Goal: Navigation & Orientation: Find specific page/section

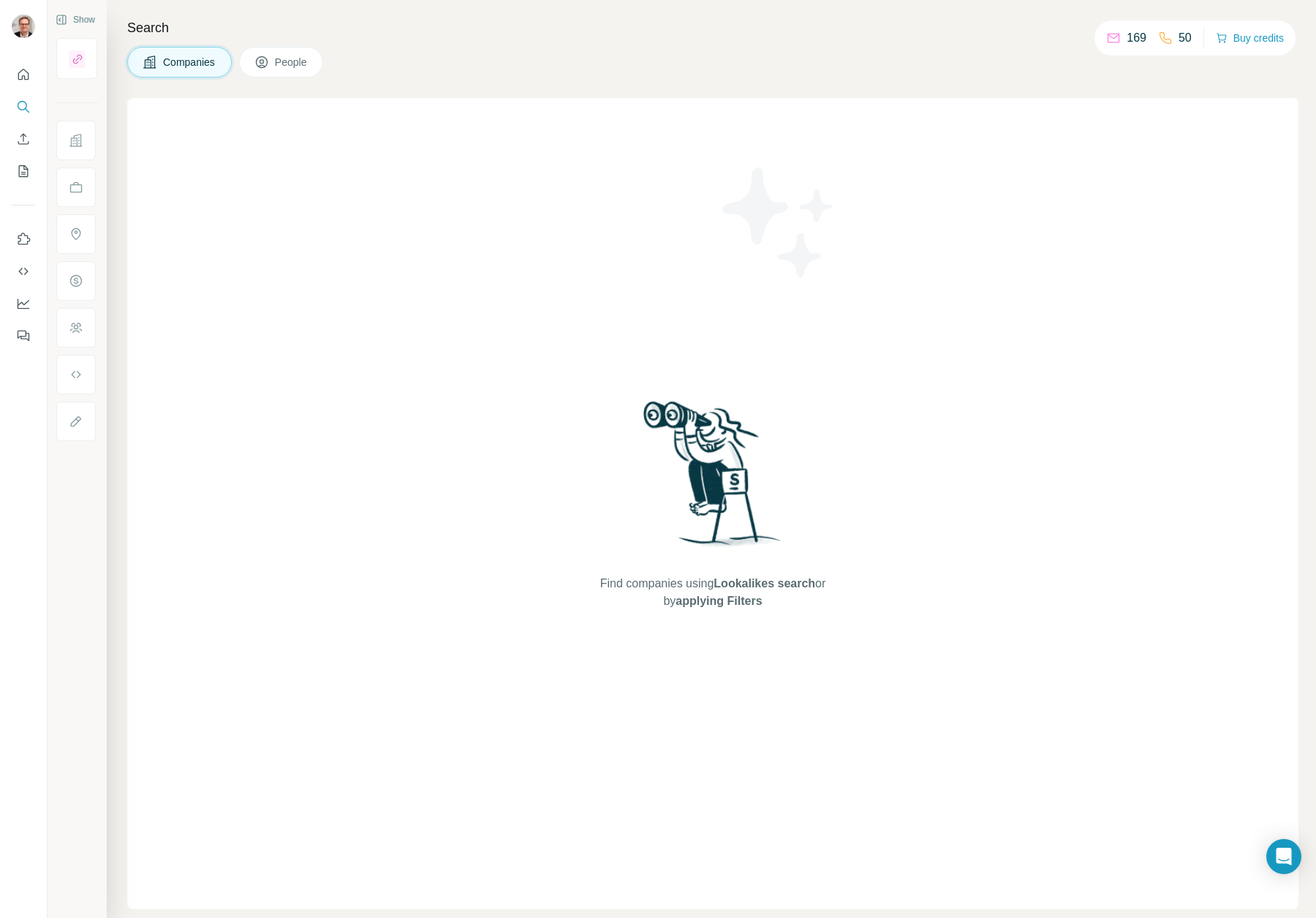
click at [418, 36] on h4 "Search" at bounding box center [712, 27] width 1171 height 20
click at [177, 65] on span "Companies" at bounding box center [189, 62] width 53 height 14
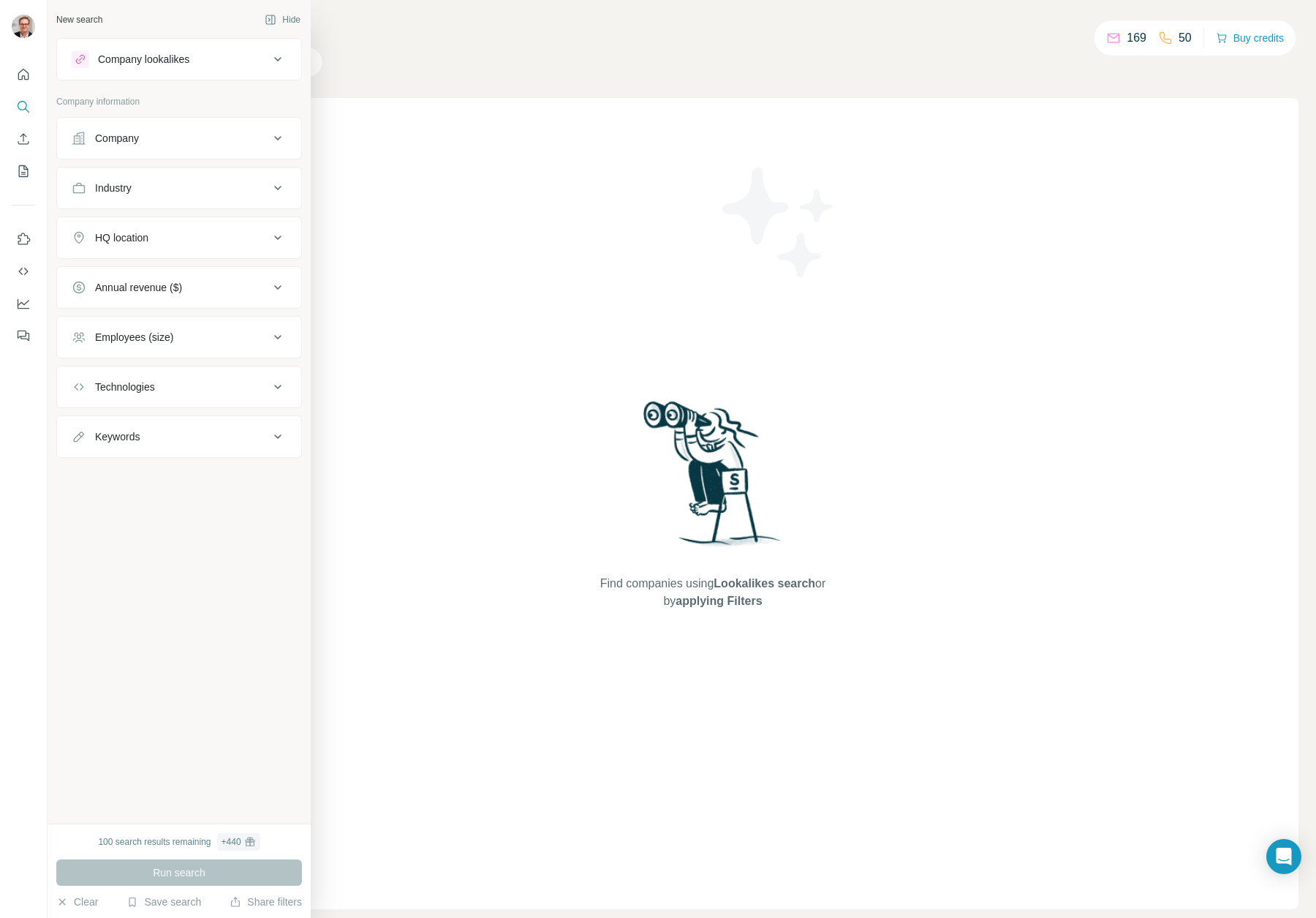
click at [109, 138] on div "Company" at bounding box center [116, 138] width 44 height 14
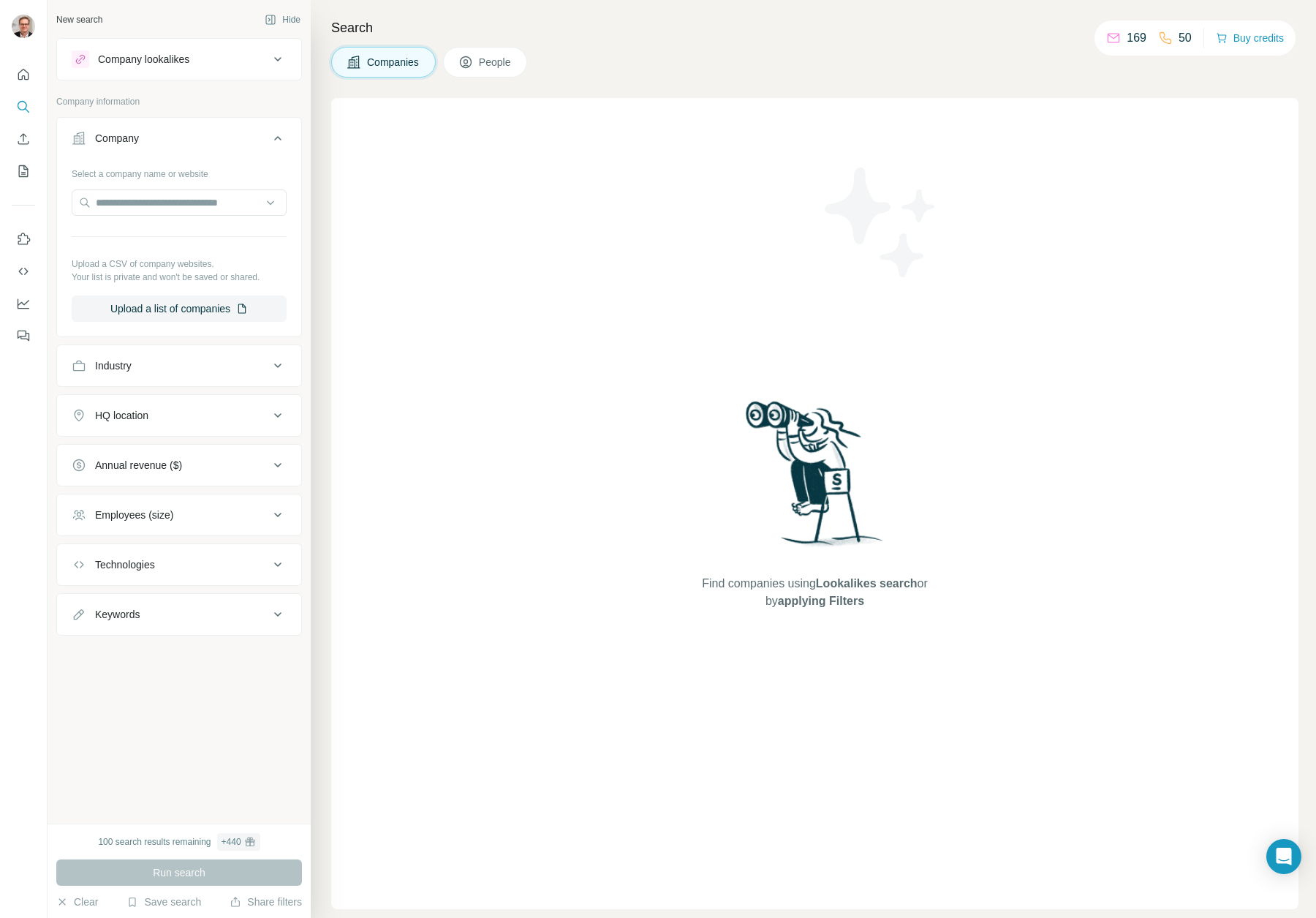
click at [109, 138] on div "Company" at bounding box center [116, 138] width 44 height 14
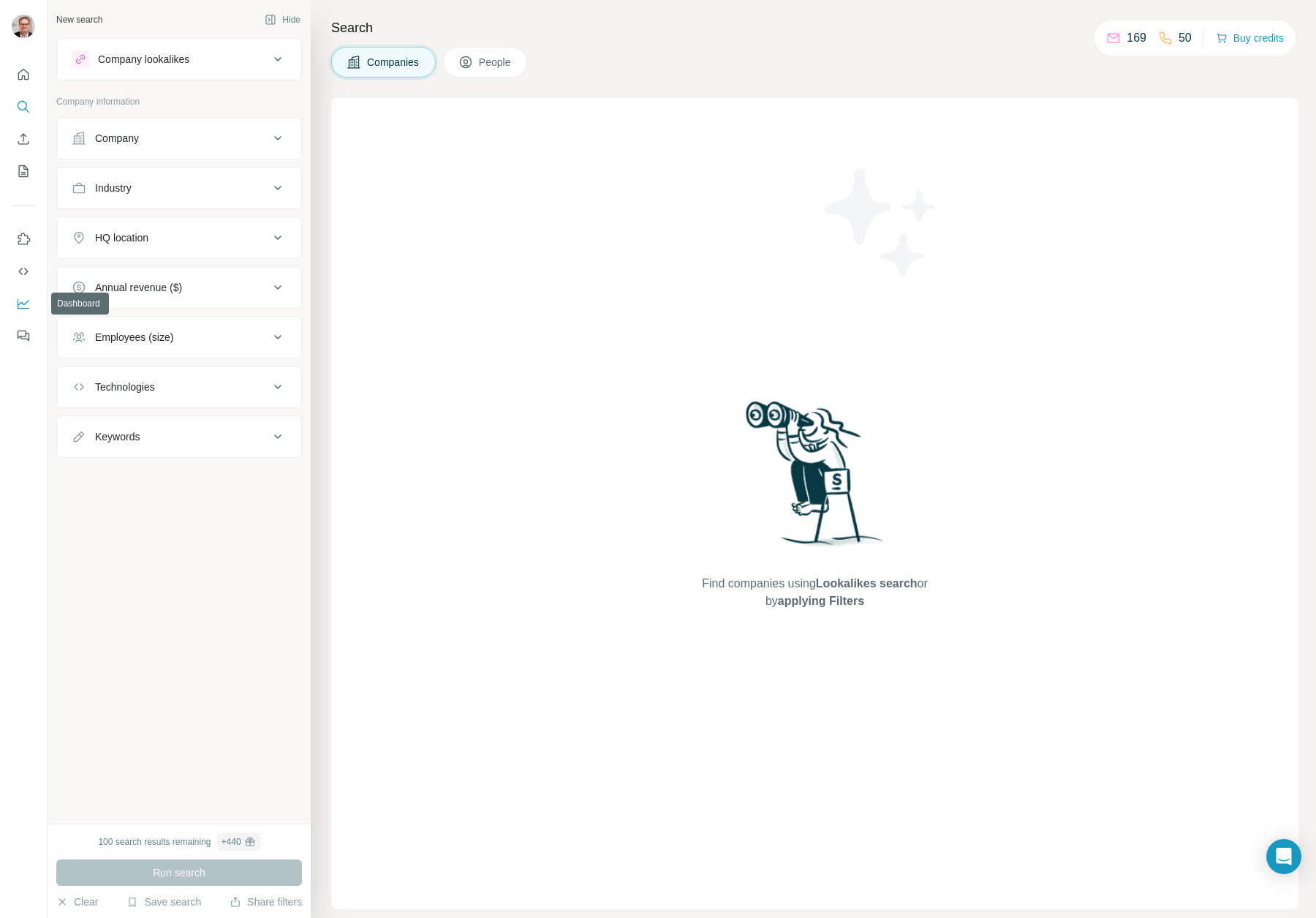
click at [20, 304] on icon "Dashboard" at bounding box center [23, 303] width 14 height 14
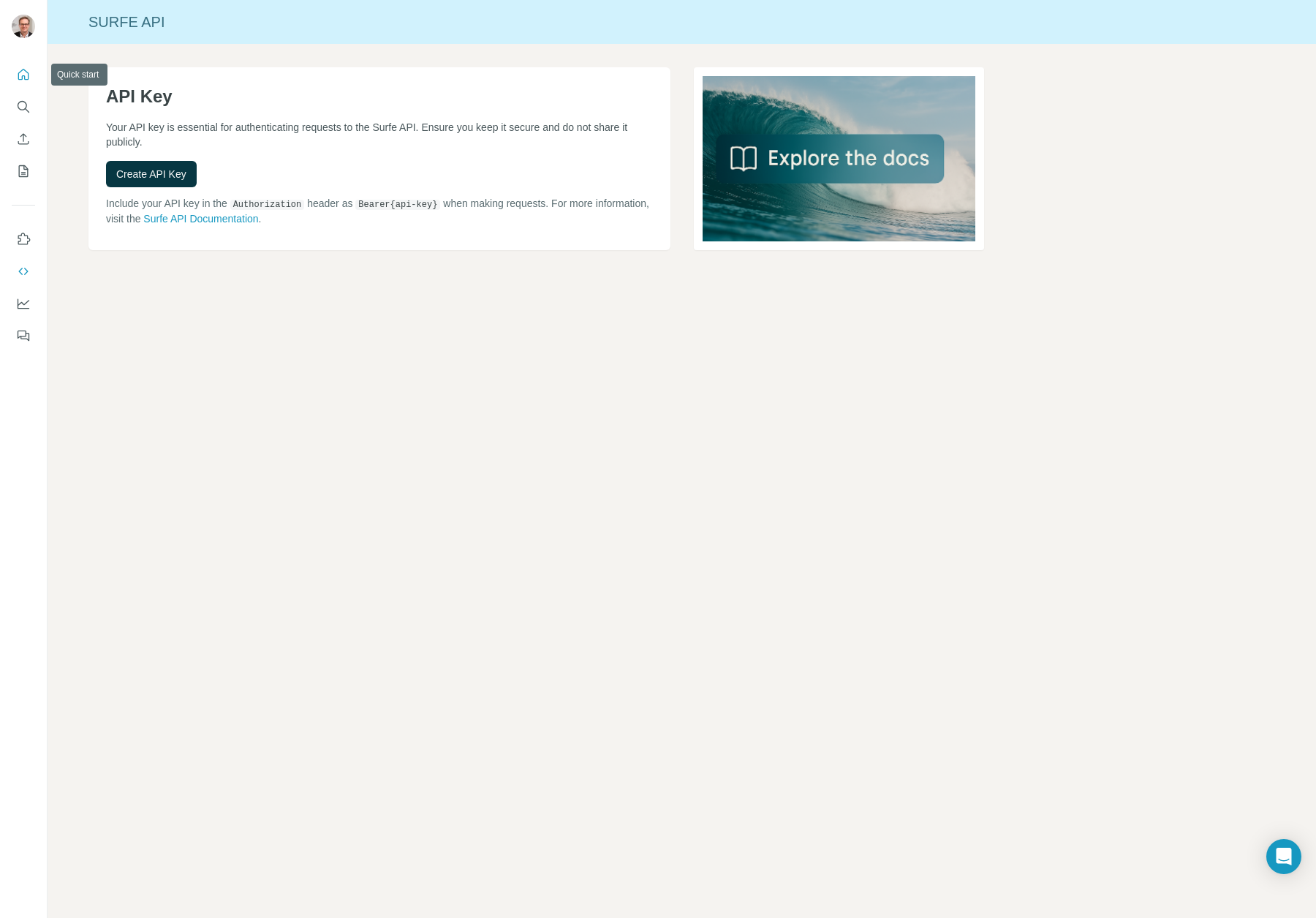
click at [25, 78] on icon "Quick start" at bounding box center [23, 74] width 14 height 14
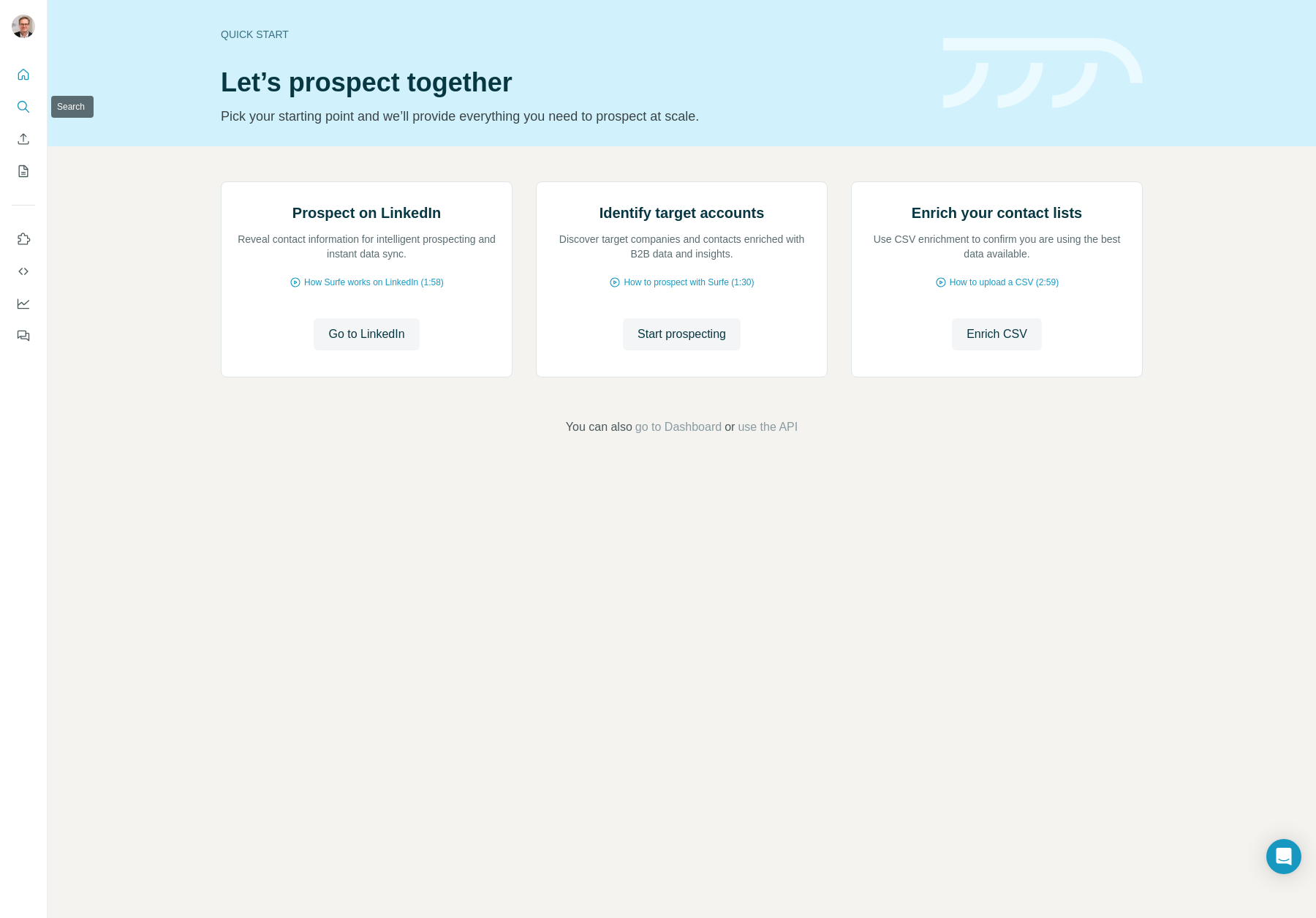
click at [25, 111] on icon "Search" at bounding box center [23, 106] width 14 height 14
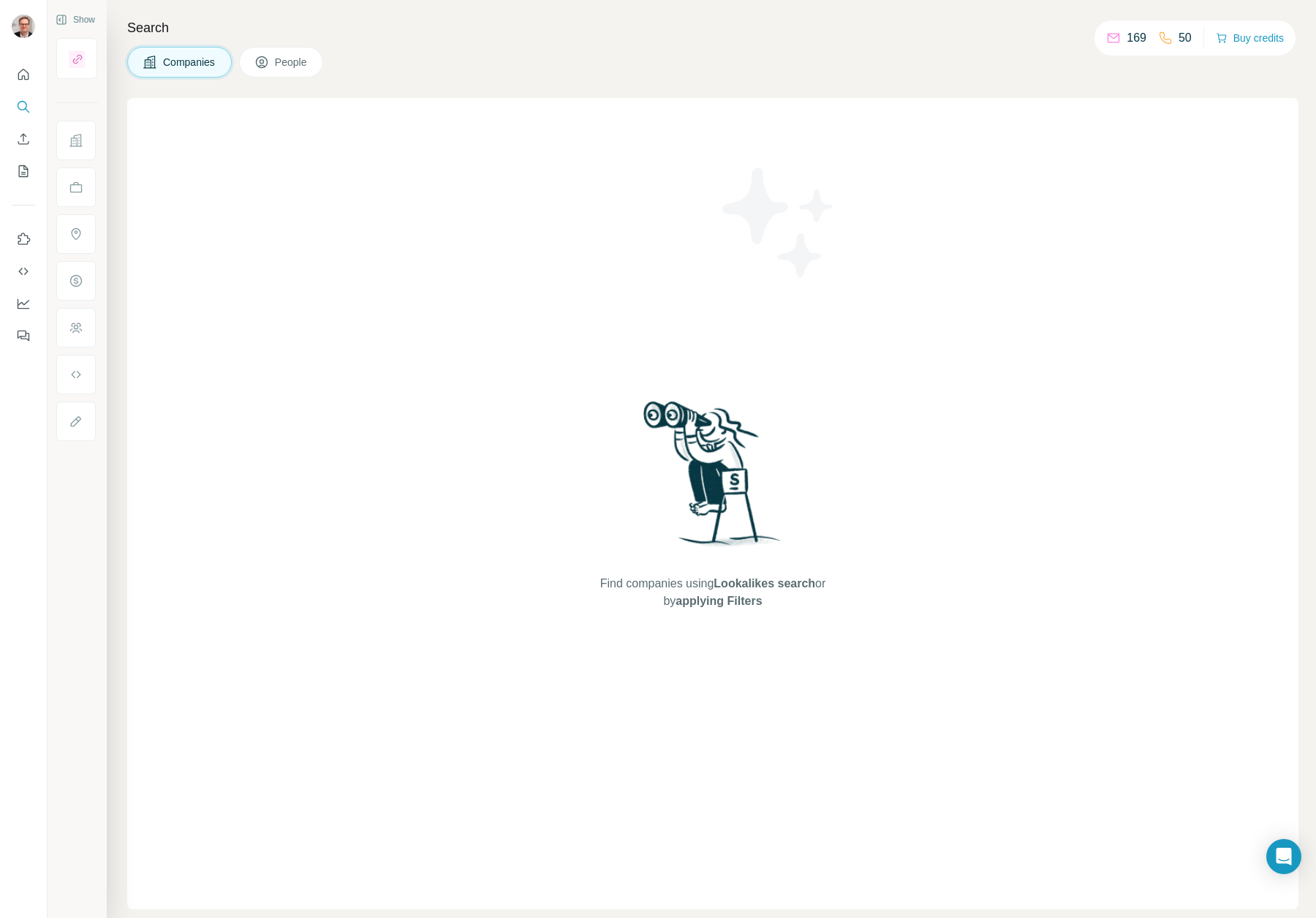
click at [589, 49] on div "Companies People" at bounding box center [712, 62] width 1171 height 31
